Goal: Information Seeking & Learning: Learn about a topic

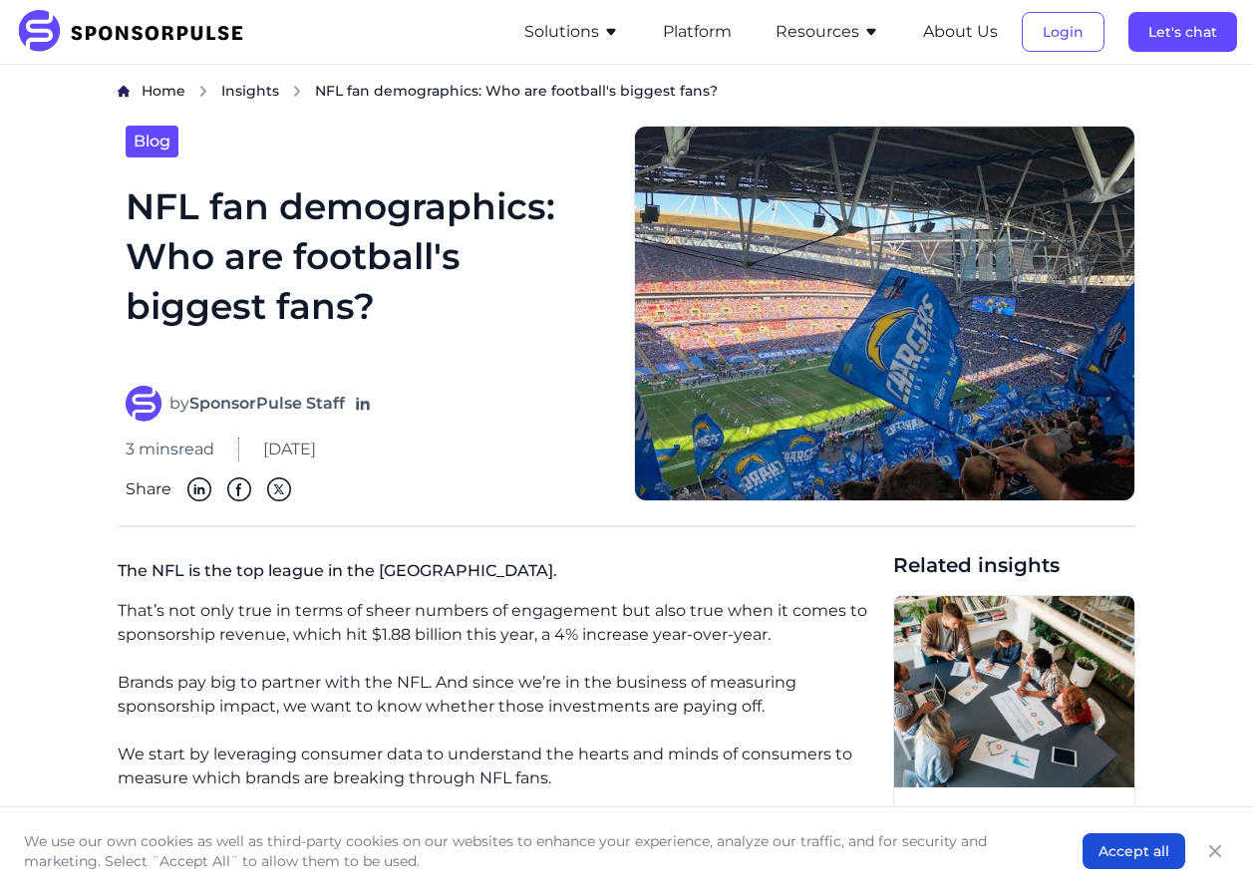
scroll to position [100, 0]
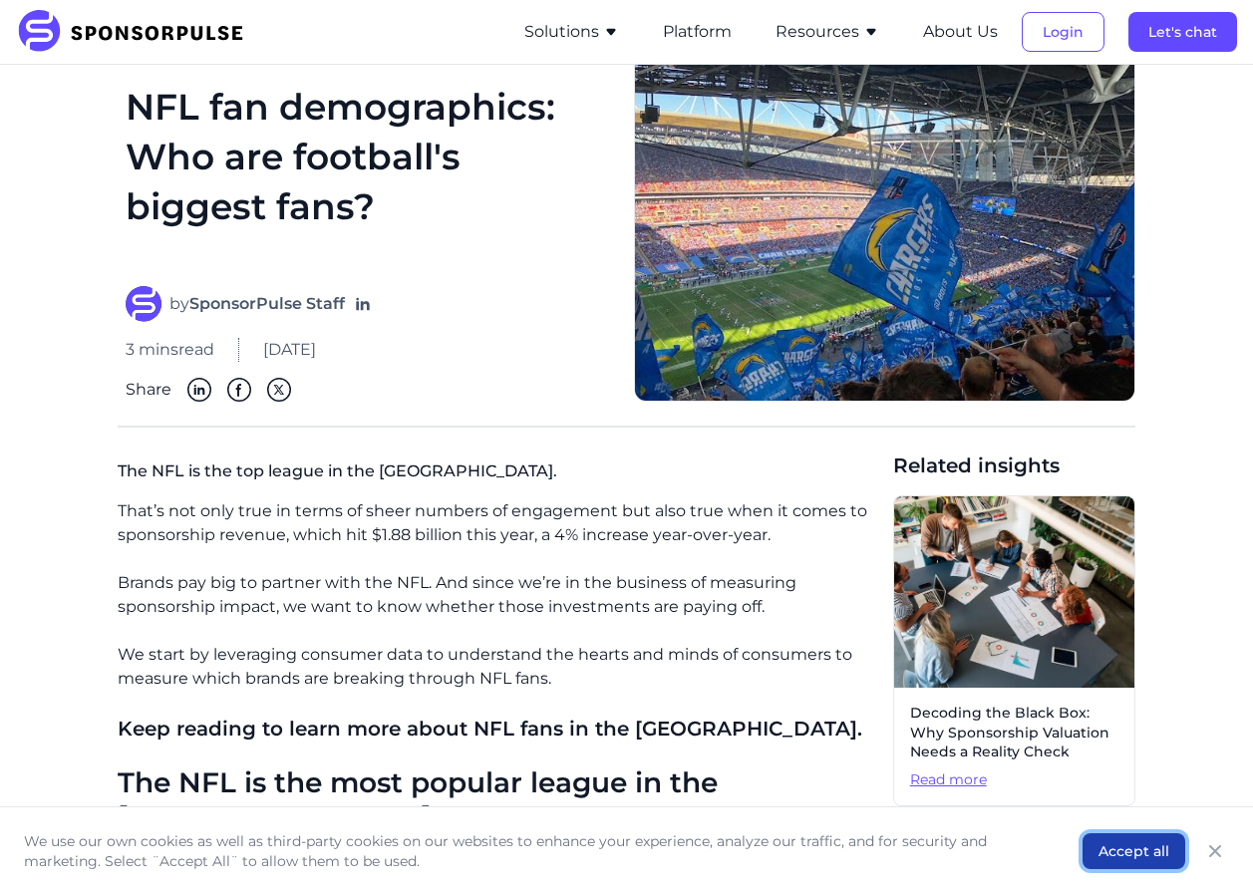
click at [1105, 846] on button "Accept all" at bounding box center [1134, 851] width 103 height 36
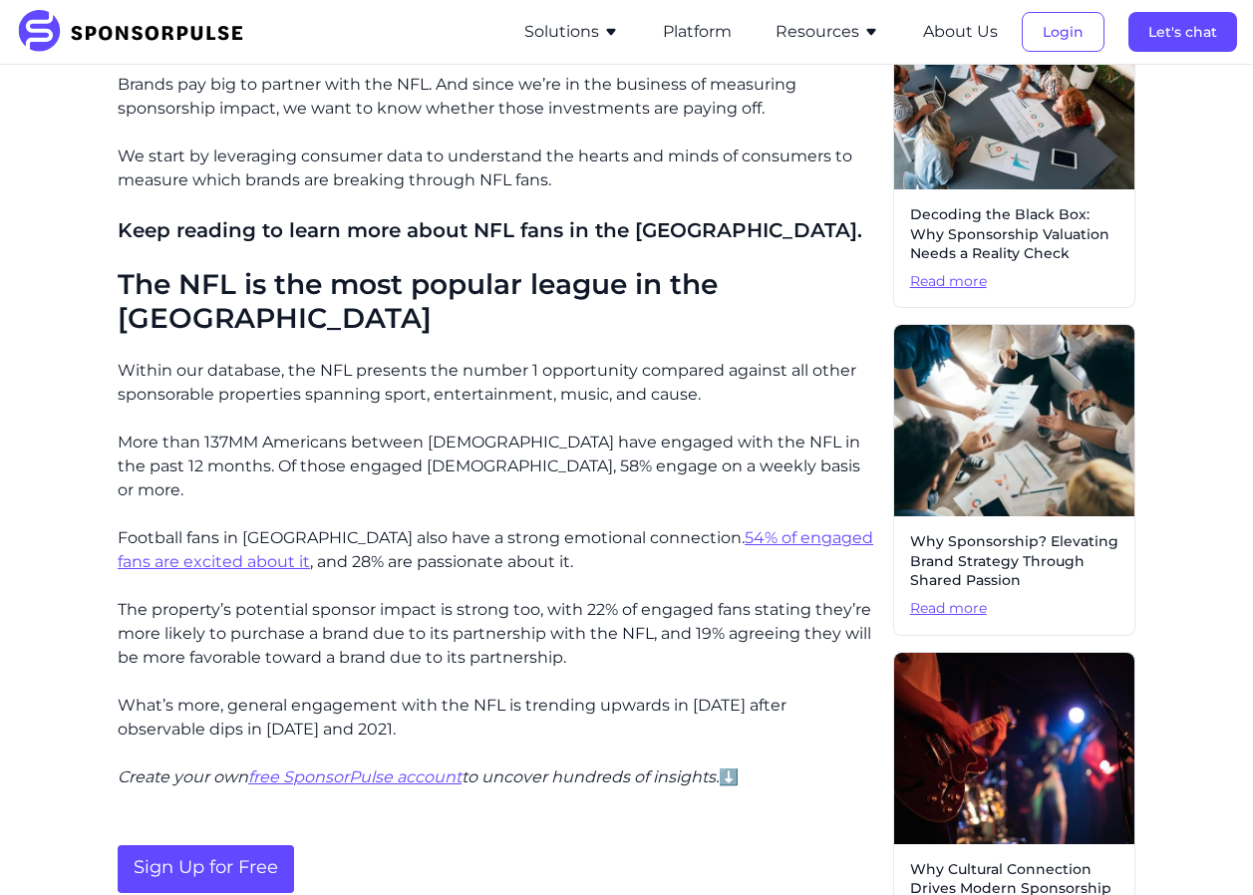
scroll to position [0, 0]
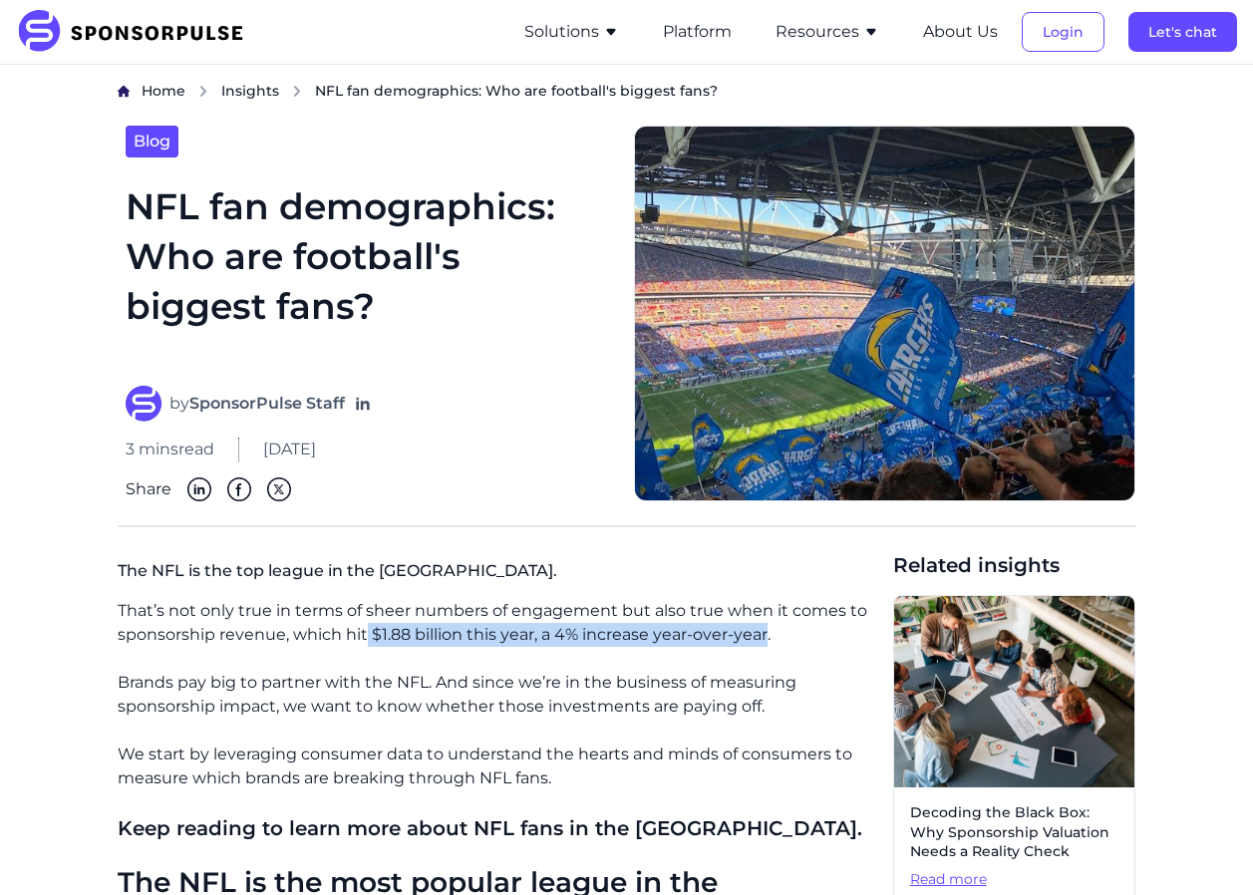
drag, startPoint x: 368, startPoint y: 631, endPoint x: 767, endPoint y: 642, distance: 398.9
click at [767, 642] on p "That’s not only true in terms of sheer numbers of engagement but also true when…" at bounding box center [498, 623] width 760 height 48
drag, startPoint x: 767, startPoint y: 642, endPoint x: 744, endPoint y: 637, distance: 23.5
copy p "$1.88 billion this year, a 4% increase year-over-year"
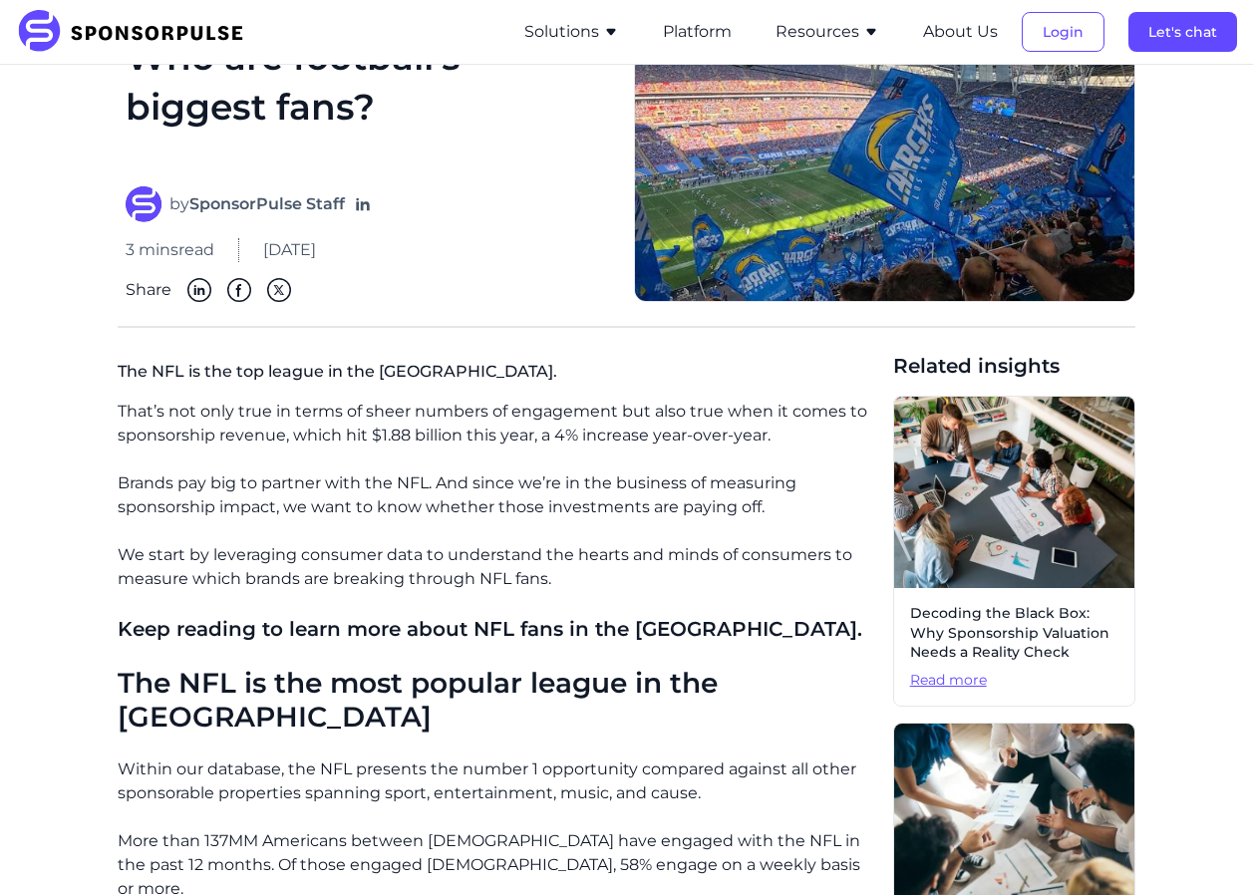
click at [448, 681] on h2 "The NFL is the most popular league in the [GEOGRAPHIC_DATA]" at bounding box center [498, 700] width 760 height 67
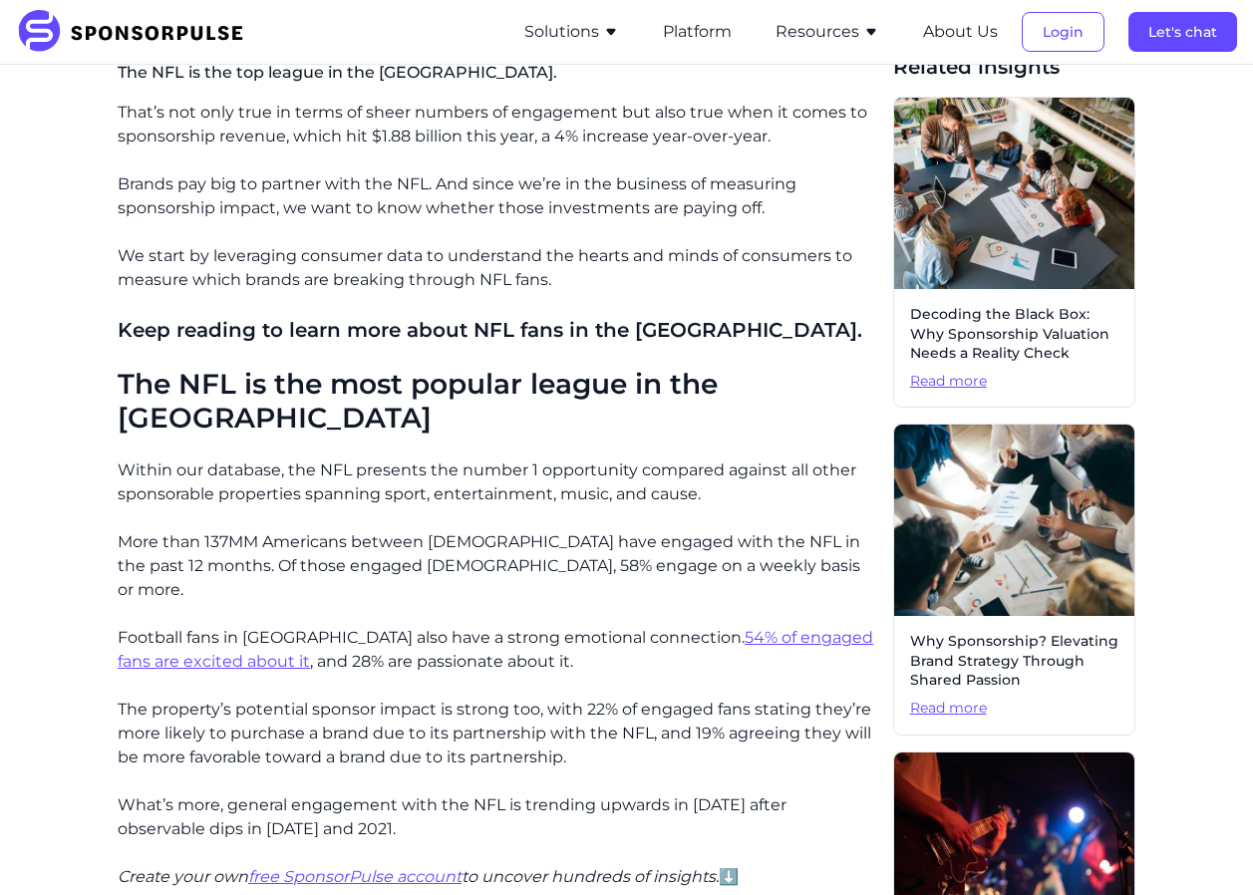
scroll to position [598, 0]
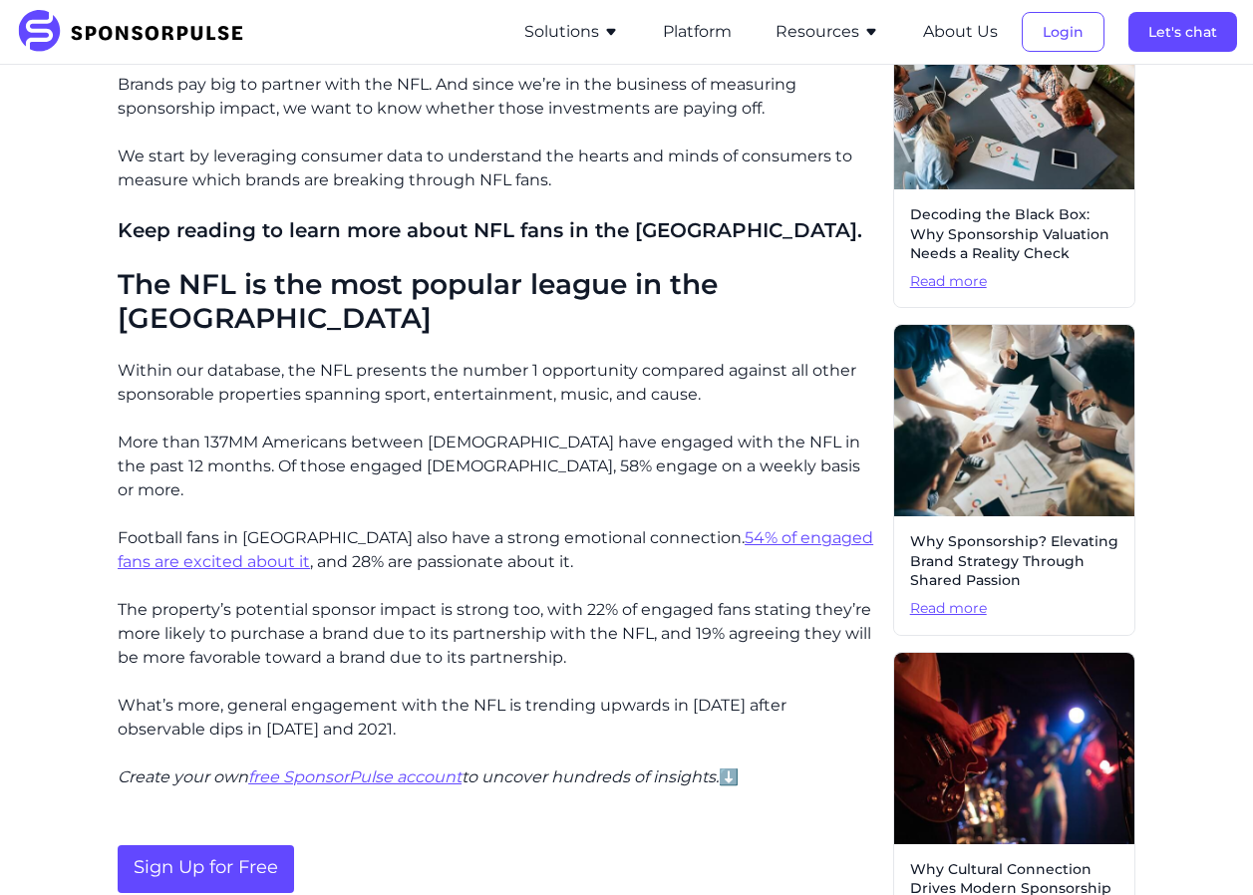
drag, startPoint x: 644, startPoint y: 481, endPoint x: 524, endPoint y: 494, distance: 120.3
click at [524, 526] on p "Football fans in [GEOGRAPHIC_DATA] also have a strong emotional connection. 54%…" at bounding box center [498, 550] width 760 height 48
drag, startPoint x: 524, startPoint y: 494, endPoint x: 466, endPoint y: 499, distance: 59.0
copy p "54% of engaged fans are excited about it , and 28% are passionate about it."
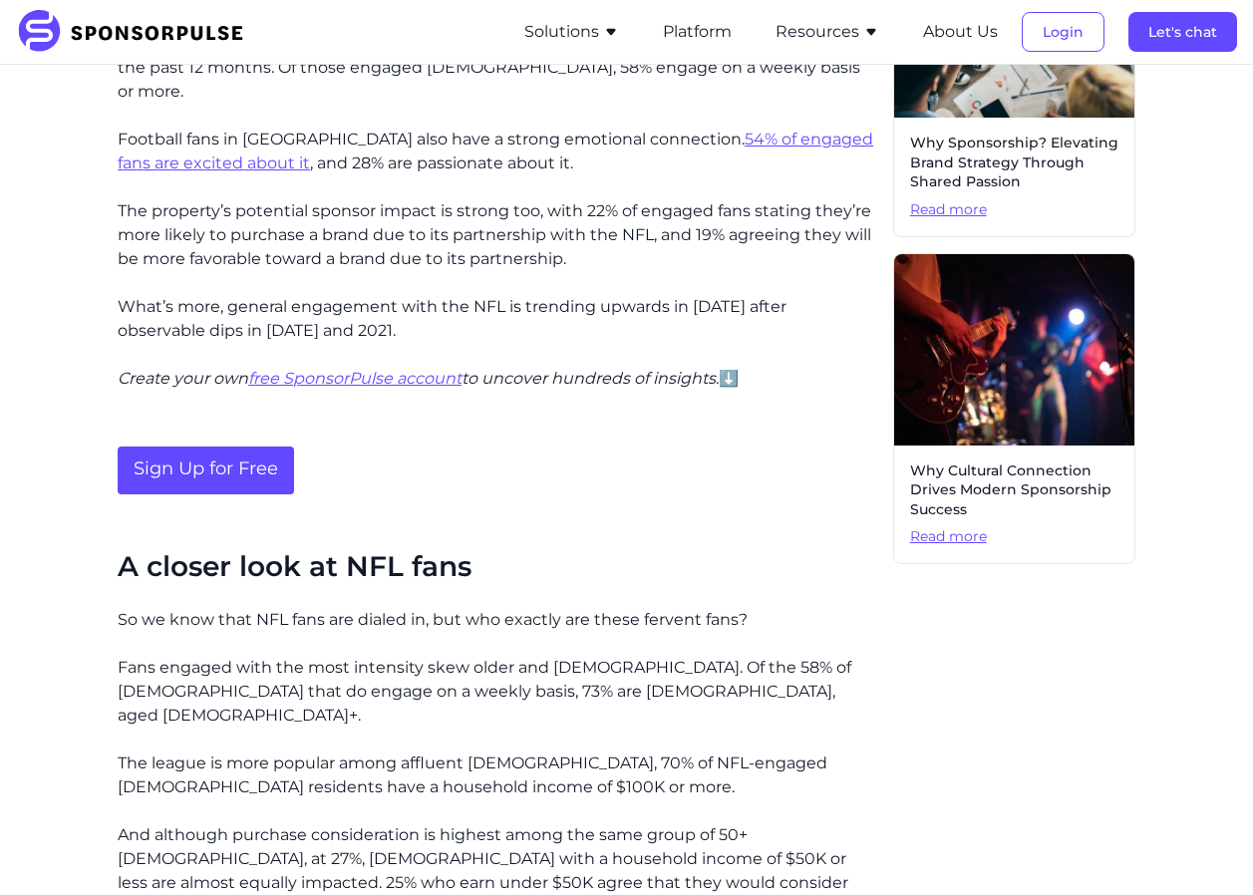
scroll to position [1097, 0]
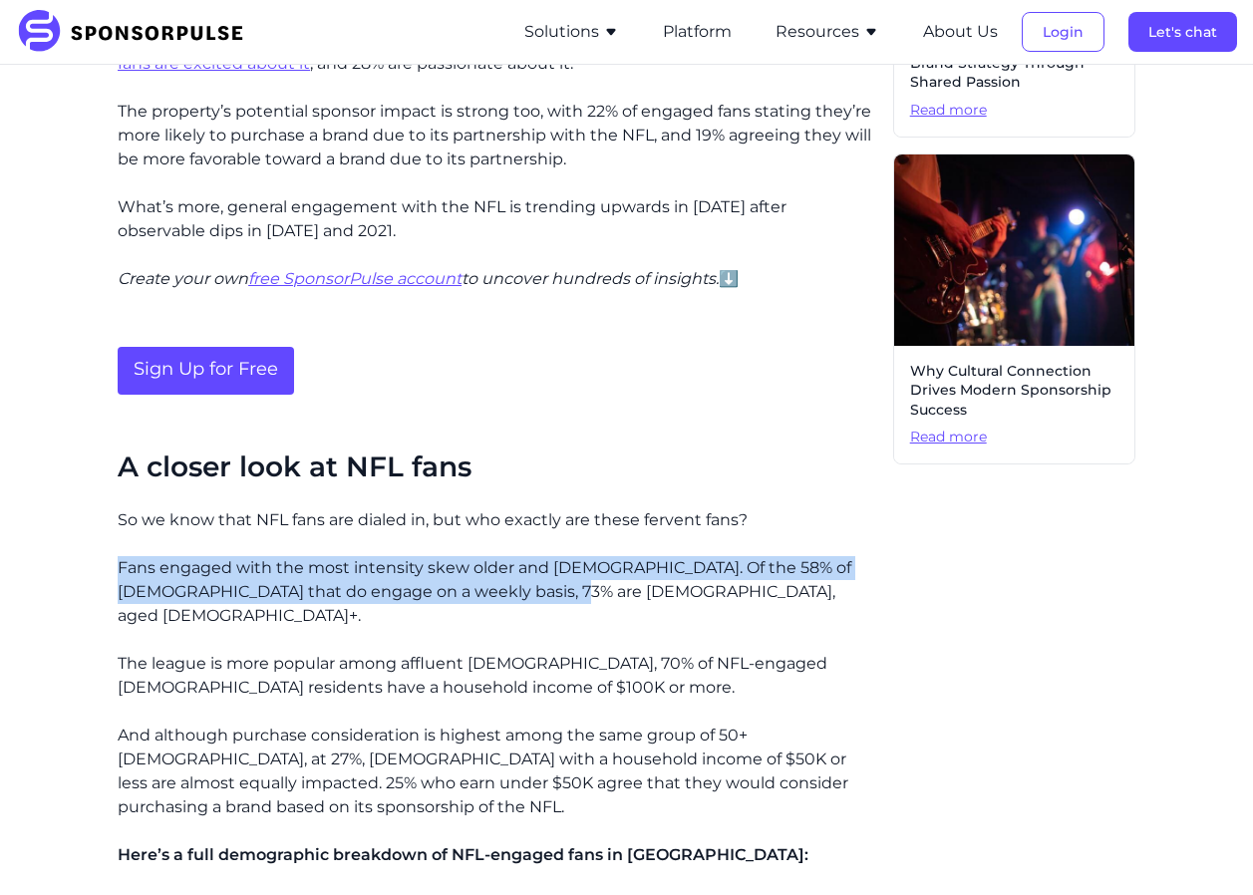
drag, startPoint x: 527, startPoint y: 536, endPoint x: 93, endPoint y: 492, distance: 436.9
click at [93, 492] on div "Home Insights NFL fan demographics: Who are football's biggest fans? Blog NFL f…" at bounding box center [626, 209] width 1221 height 2450
drag, startPoint x: 93, startPoint y: 492, endPoint x: 202, endPoint y: 526, distance: 114.8
copy p "Fans engaged with the most intensity skew older and [DEMOGRAPHIC_DATA]. Of the …"
